Goal: Navigation & Orientation: Find specific page/section

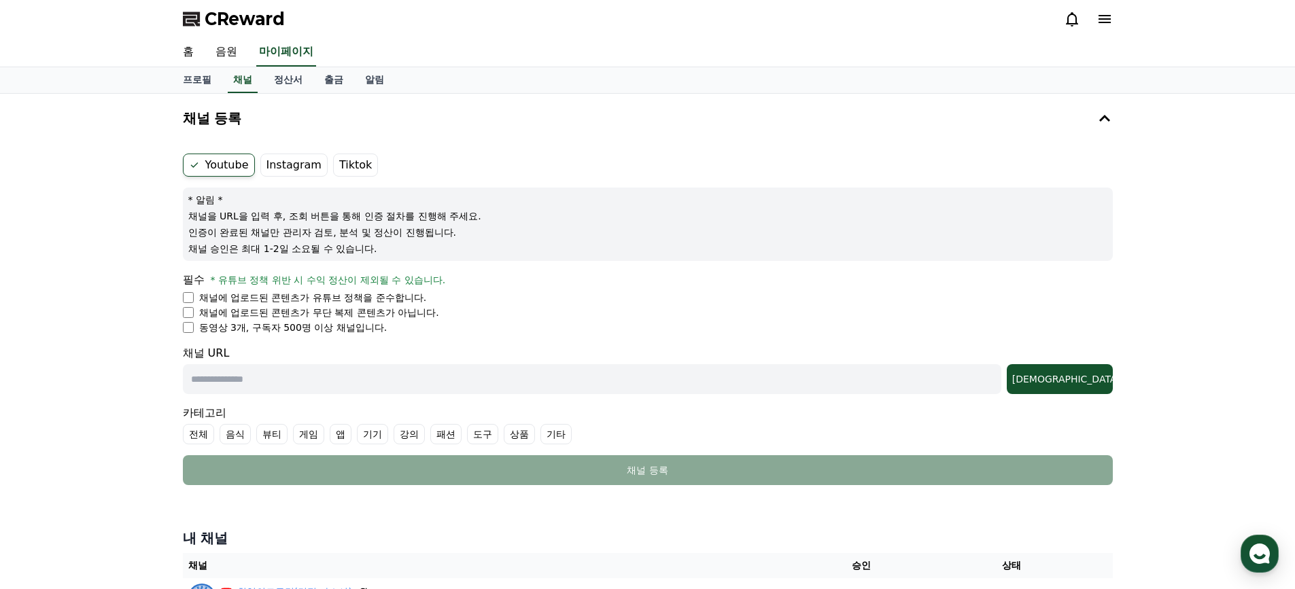
click at [274, 22] on span "CReward" at bounding box center [245, 19] width 80 height 22
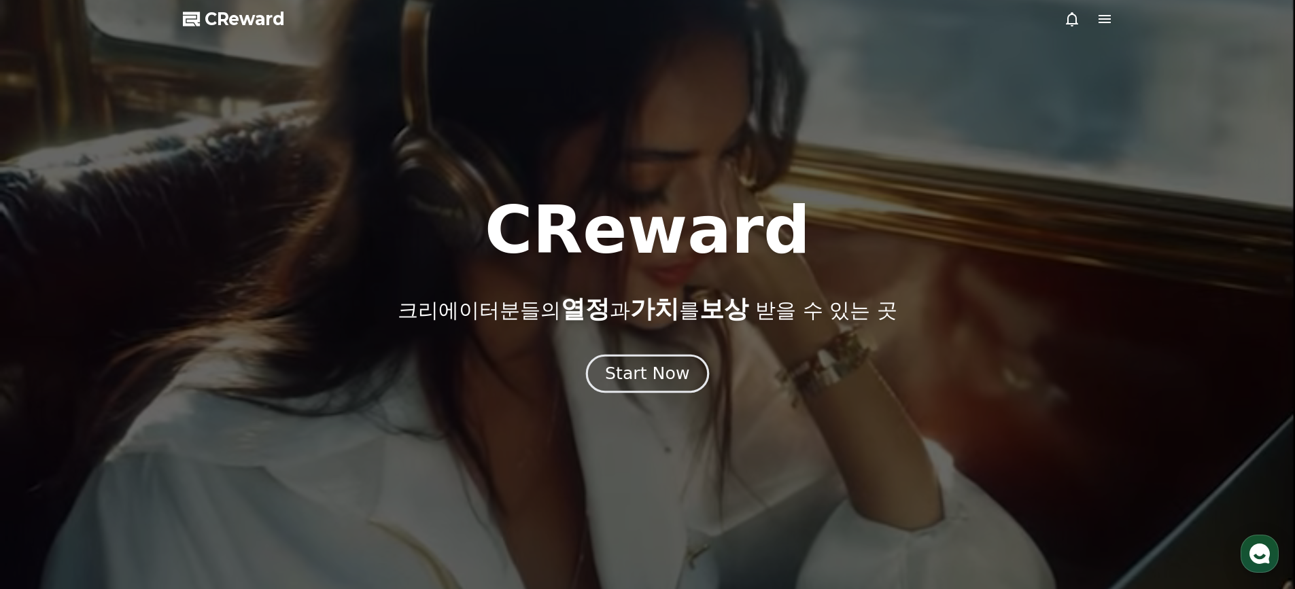
click at [636, 381] on div "Start Now" at bounding box center [647, 373] width 84 height 23
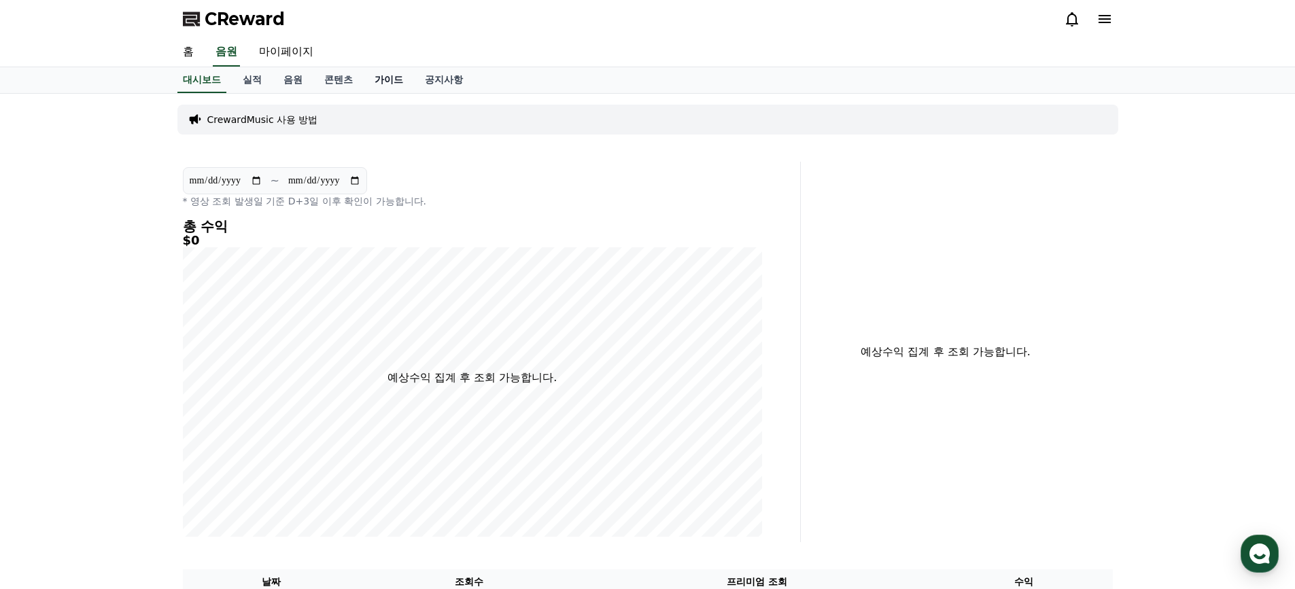
click at [380, 84] on link "가이드" at bounding box center [389, 80] width 50 height 26
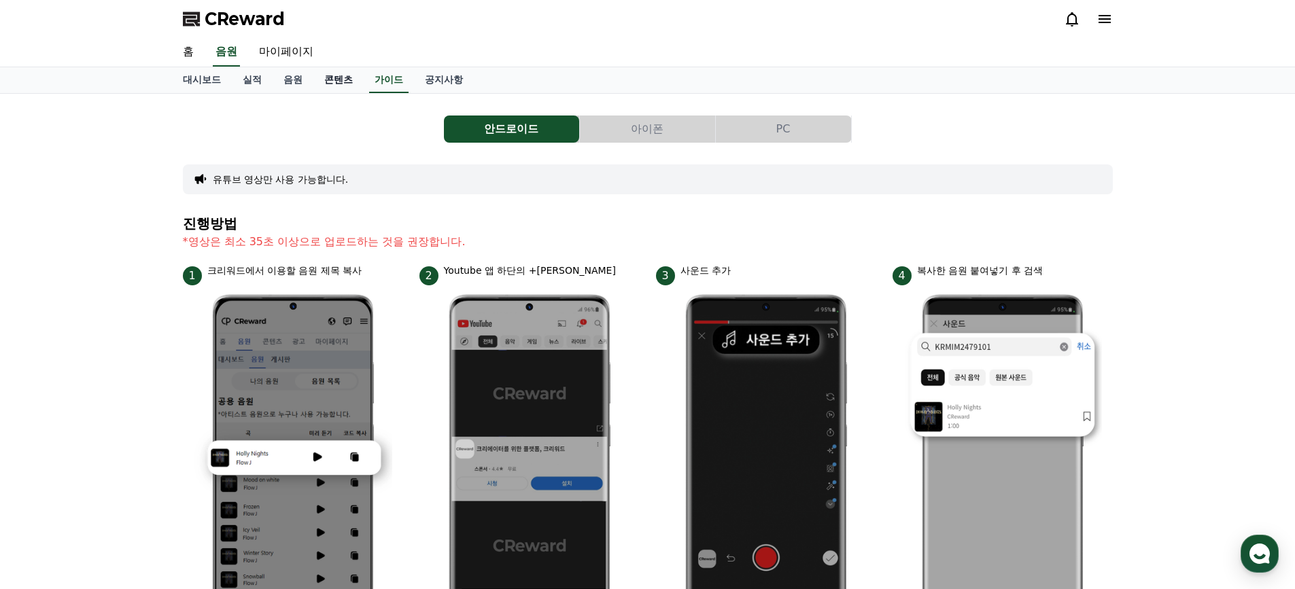
click at [321, 81] on link "콘텐츠" at bounding box center [338, 80] width 50 height 26
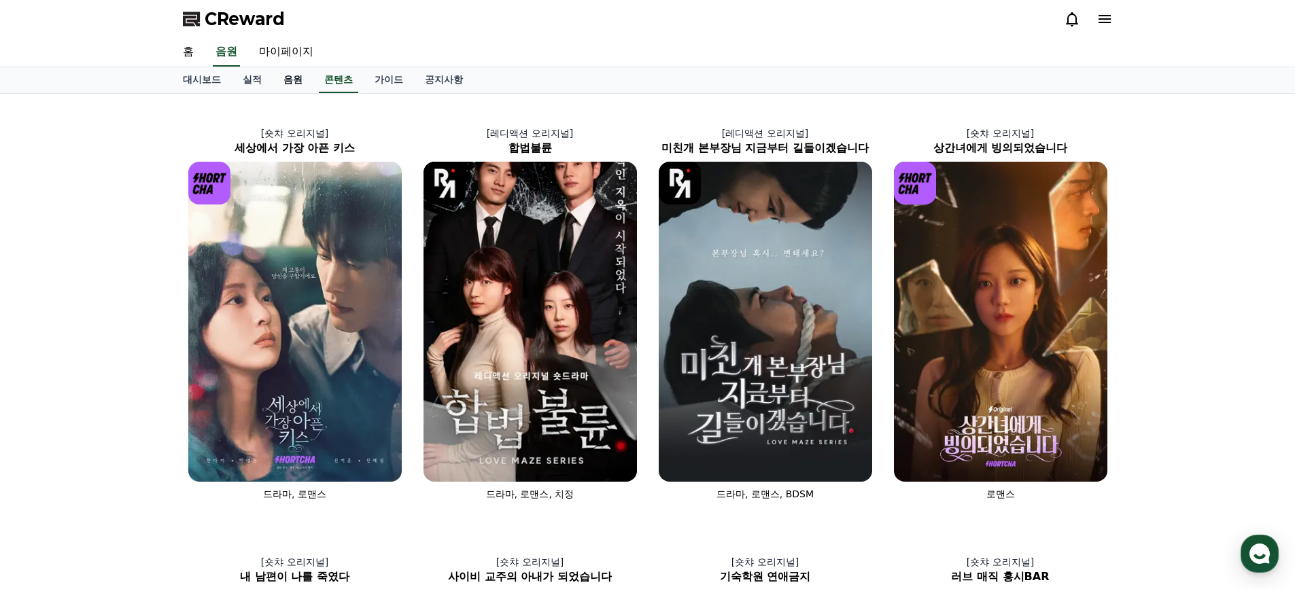
click at [302, 81] on link "음원" at bounding box center [293, 80] width 41 height 26
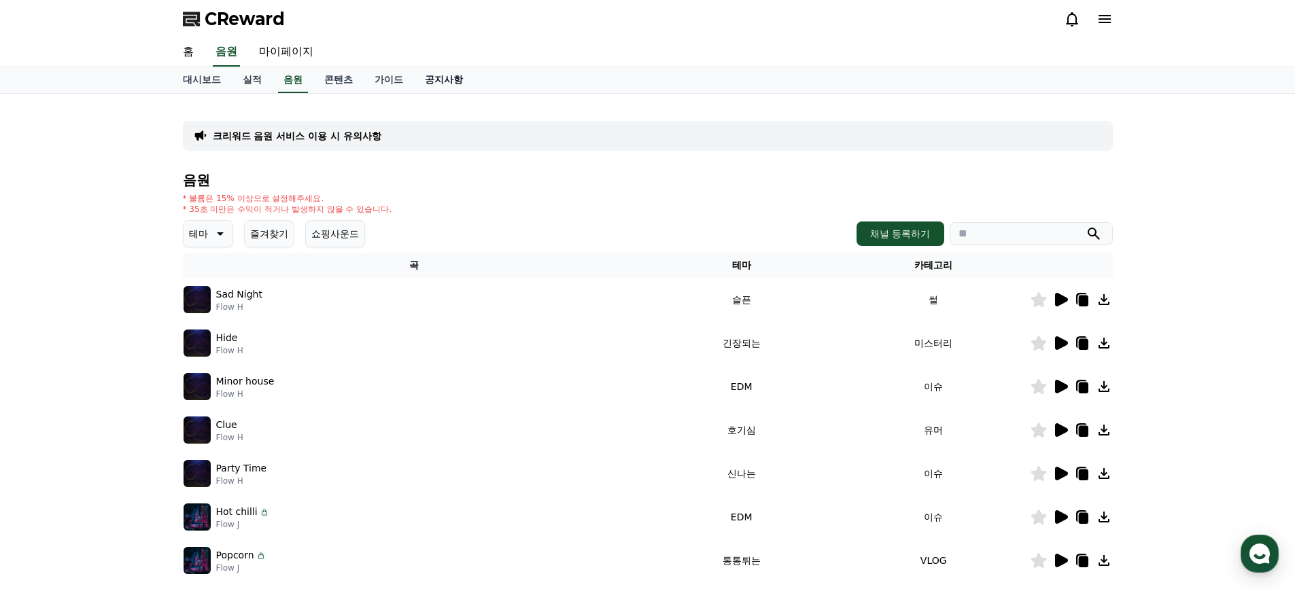
click at [424, 82] on link "공지사항" at bounding box center [444, 80] width 60 height 26
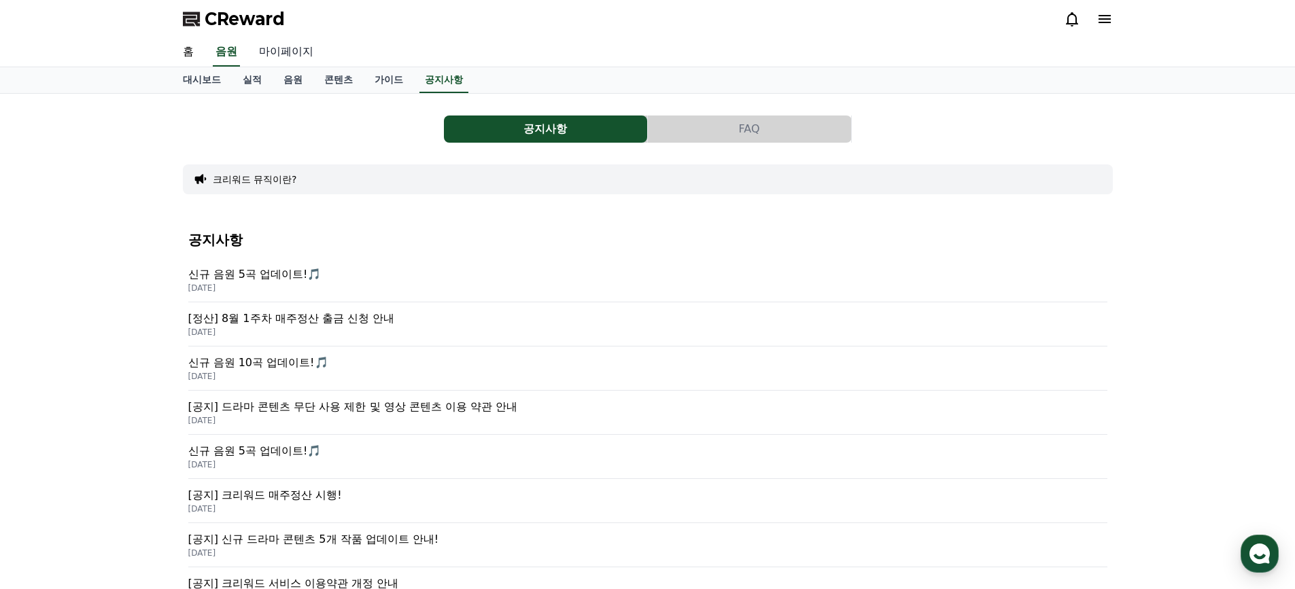
click at [299, 58] on link "마이페이지" at bounding box center [286, 52] width 76 height 29
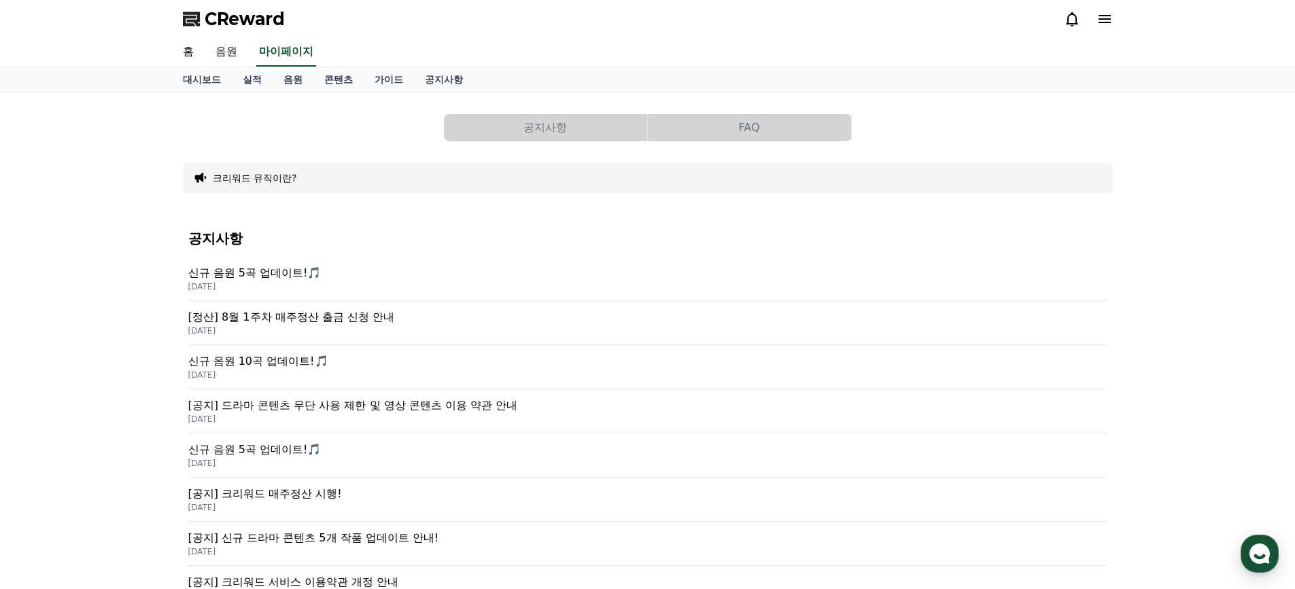
select select "**********"
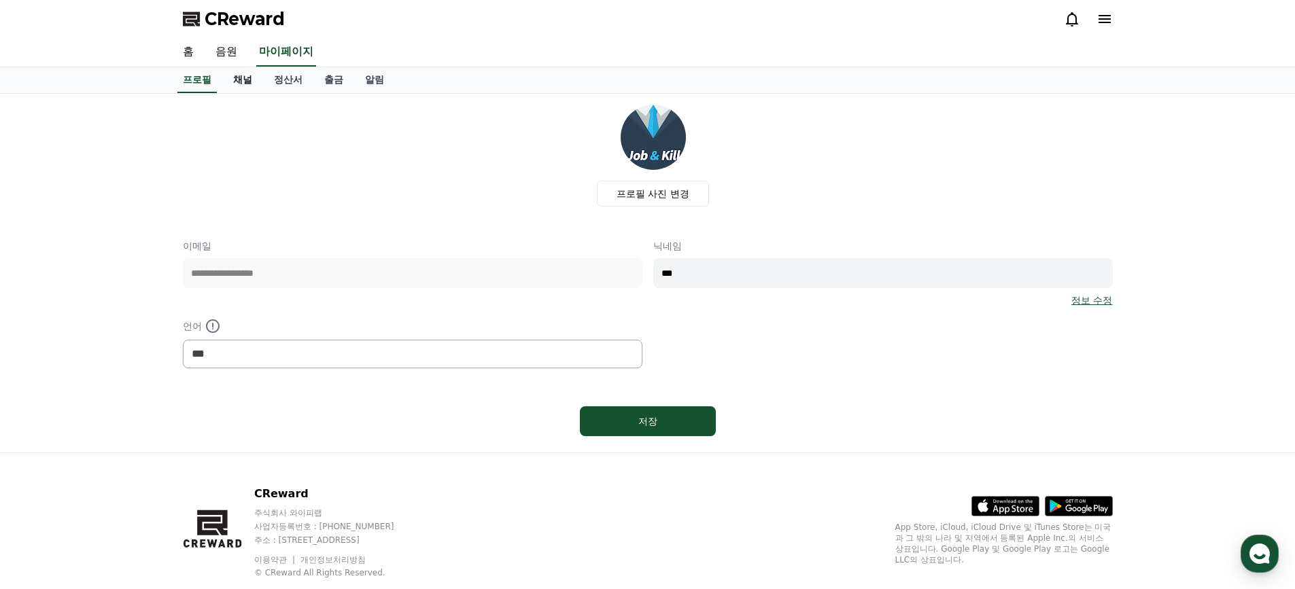
click at [248, 83] on link "채널" at bounding box center [242, 80] width 41 height 26
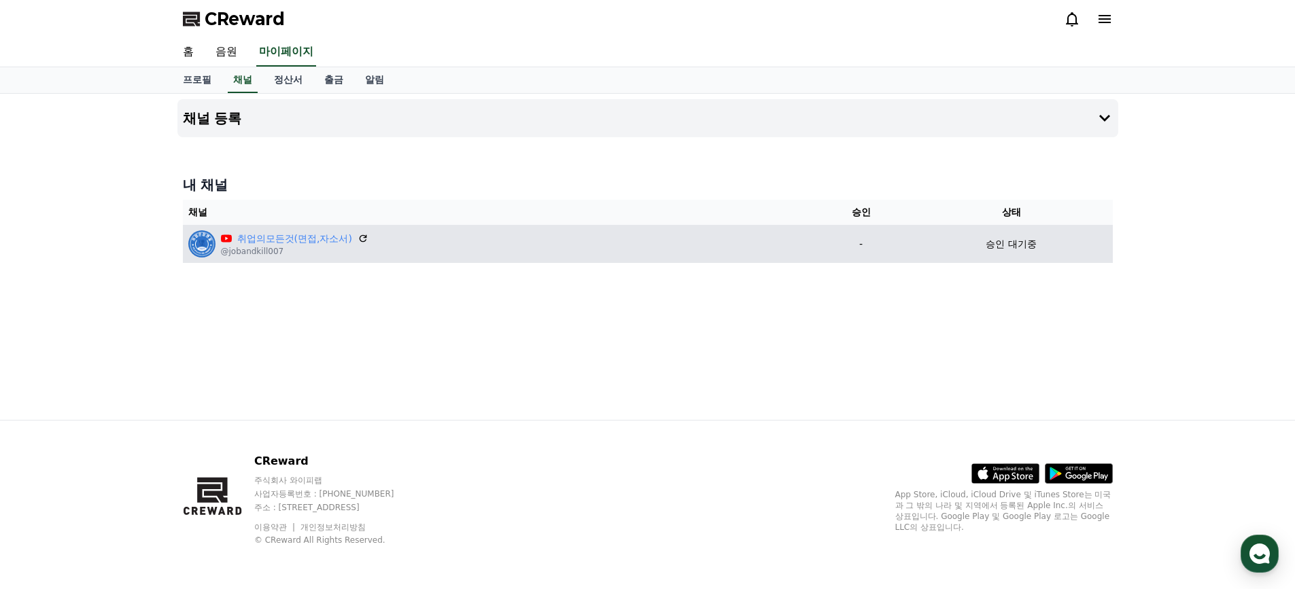
click at [309, 247] on p "@jobandkill007" at bounding box center [294, 251] width 147 height 11
click at [340, 232] on link "취업의모든것(면접,자소서)" at bounding box center [294, 239] width 115 height 14
